Goal: Find specific page/section: Find specific page/section

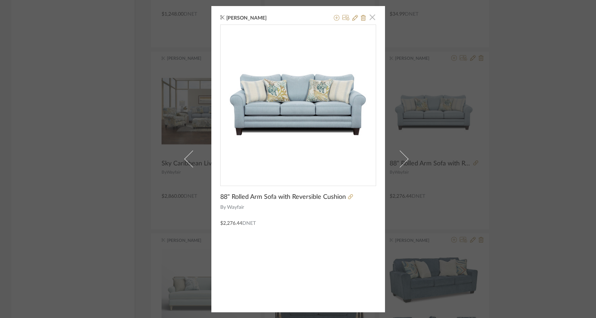
click at [369, 16] on span "button" at bounding box center [372, 17] width 14 height 14
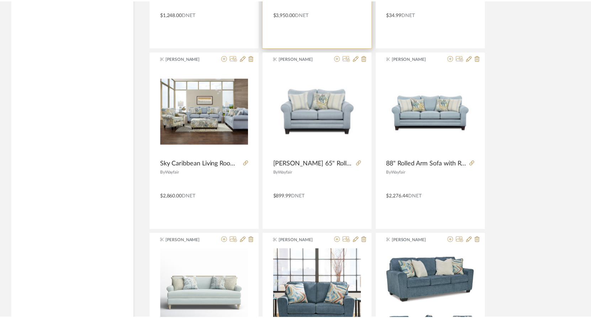
scroll to position [1744, 0]
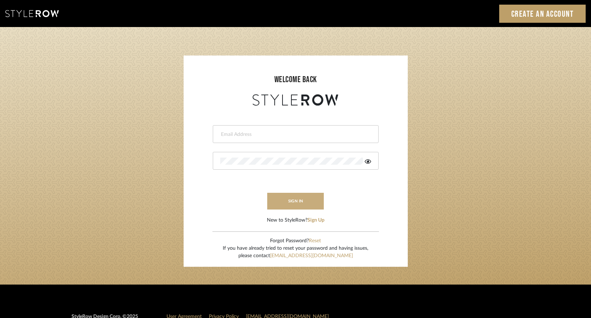
type input "[EMAIL_ADDRESS][DOMAIN_NAME]"
click at [305, 198] on button "sign in" at bounding box center [295, 201] width 57 height 17
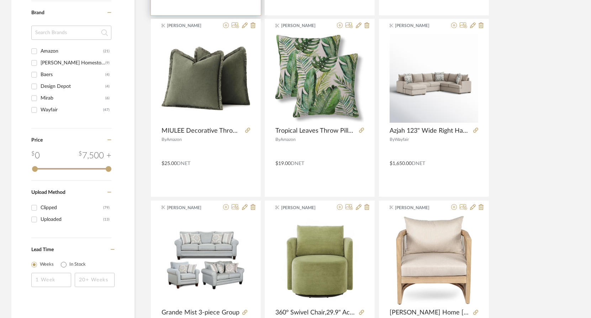
scroll to position [356, 0]
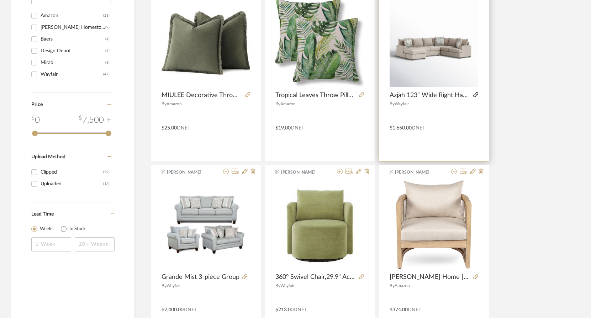
click at [478, 96] on icon at bounding box center [475, 94] width 5 height 5
